Goal: Find contact information: Find contact information

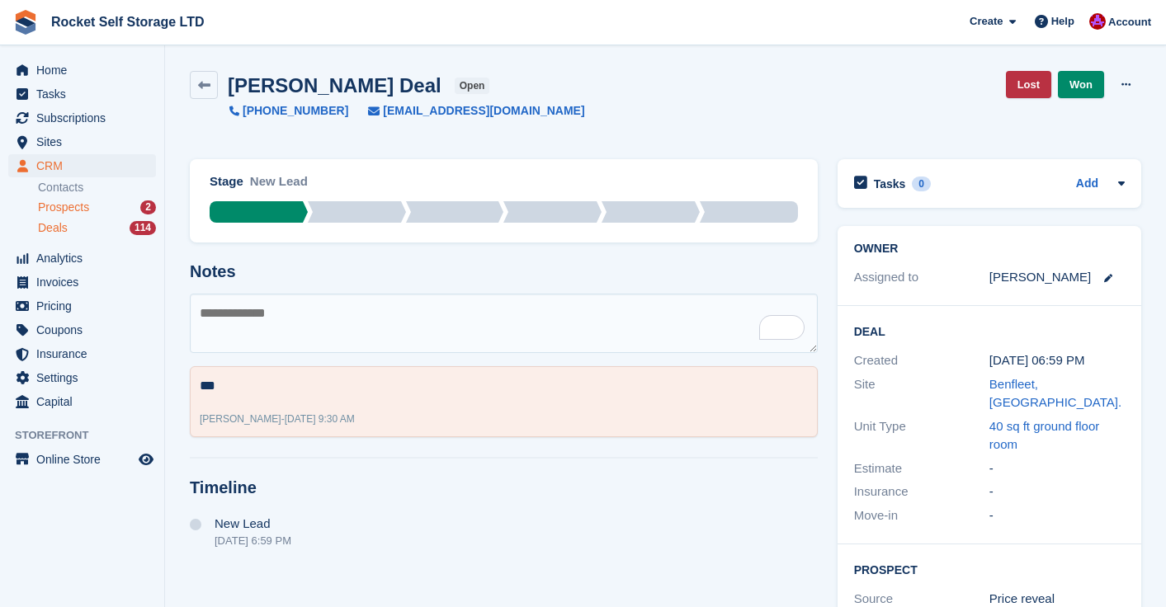
click at [93, 201] on div "Prospects 2" at bounding box center [97, 208] width 118 height 16
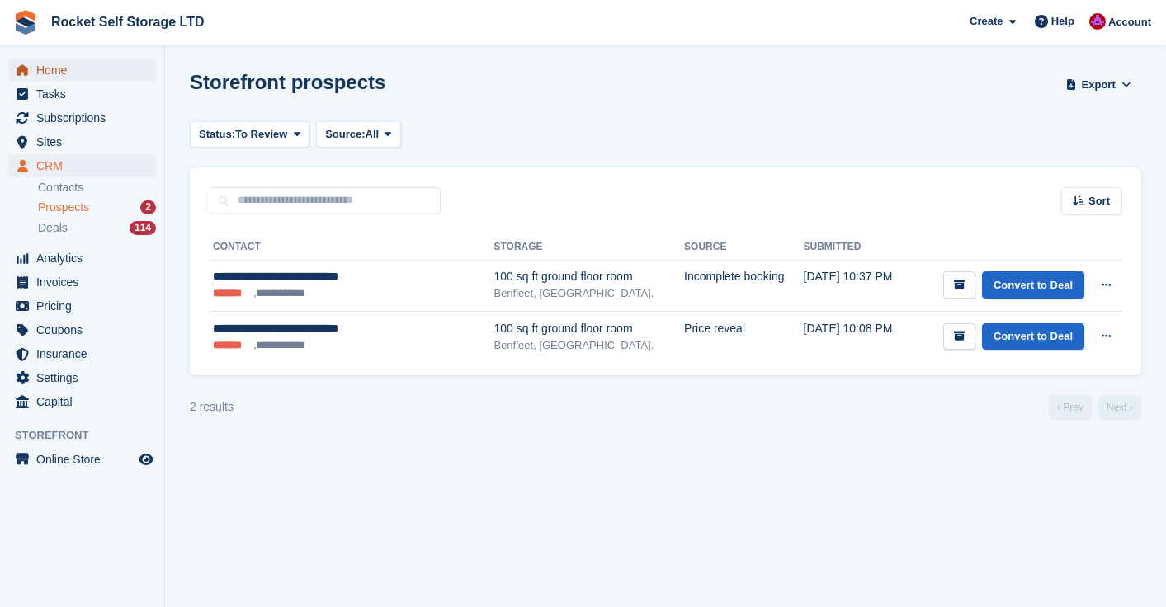
click at [51, 78] on span "Home" at bounding box center [85, 70] width 99 height 23
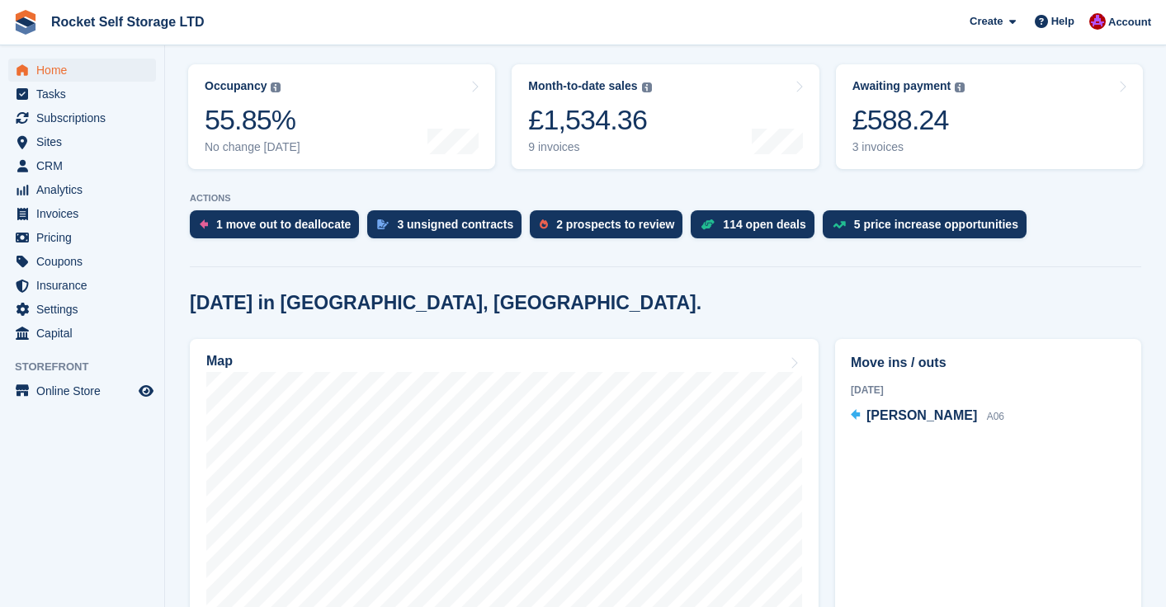
scroll to position [231, 0]
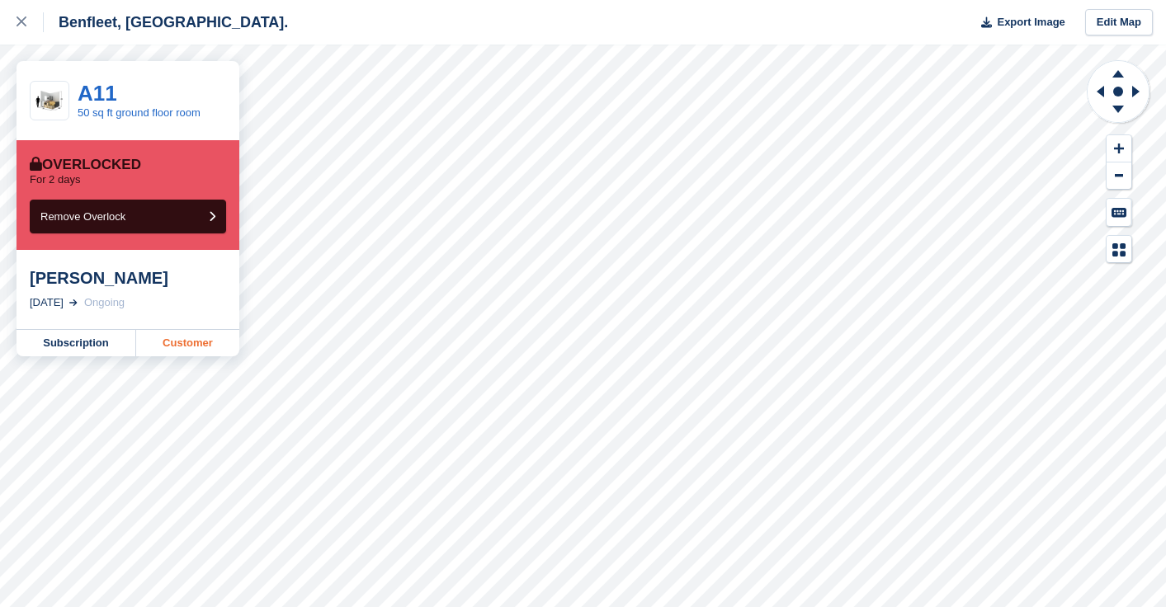
click at [177, 340] on link "Customer" at bounding box center [187, 343] width 103 height 26
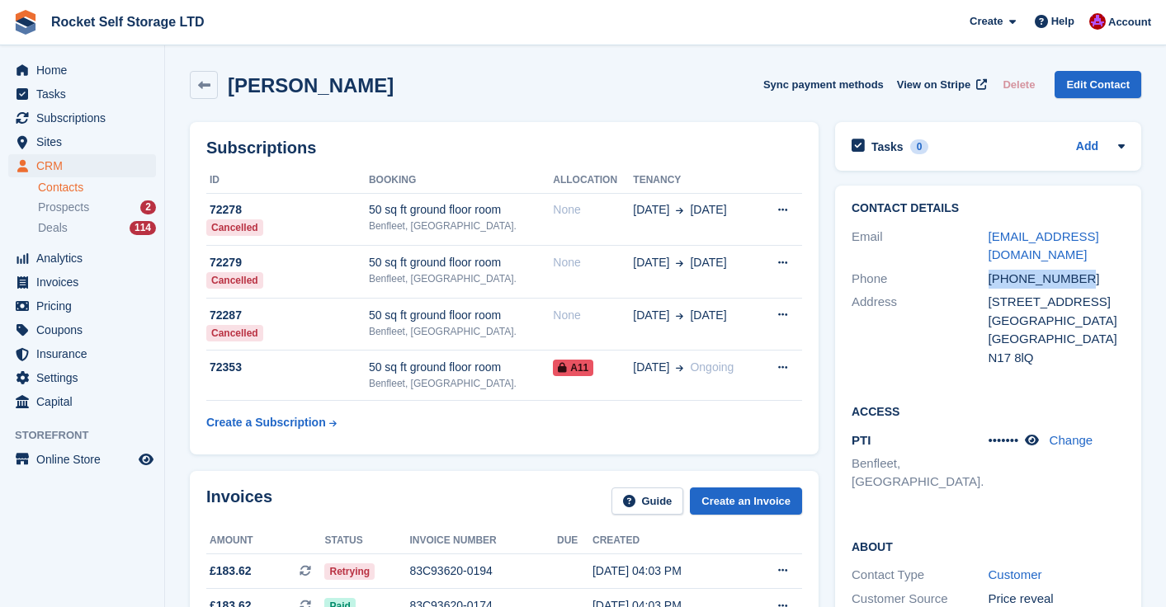
drag, startPoint x: 1090, startPoint y: 284, endPoint x: 987, endPoint y: 283, distance: 102.3
click at [988, 283] on div "[PHONE_NUMBER]" at bounding box center [1056, 279] width 137 height 19
copy div "[PHONE_NUMBER]"
